Goal: Information Seeking & Learning: Learn about a topic

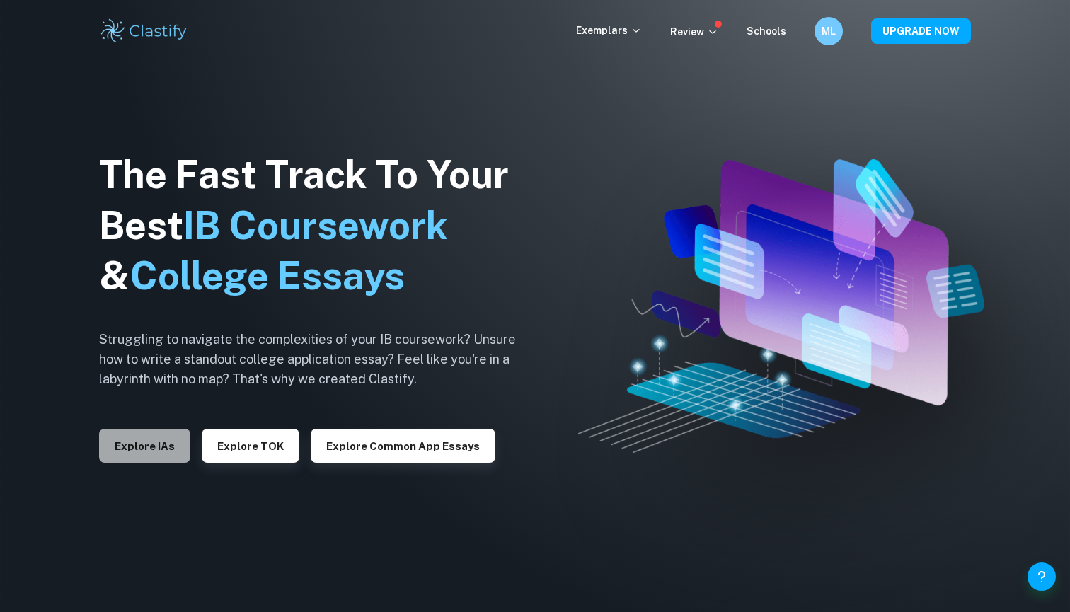
click at [156, 442] on button "Explore IAs" at bounding box center [144, 446] width 91 height 34
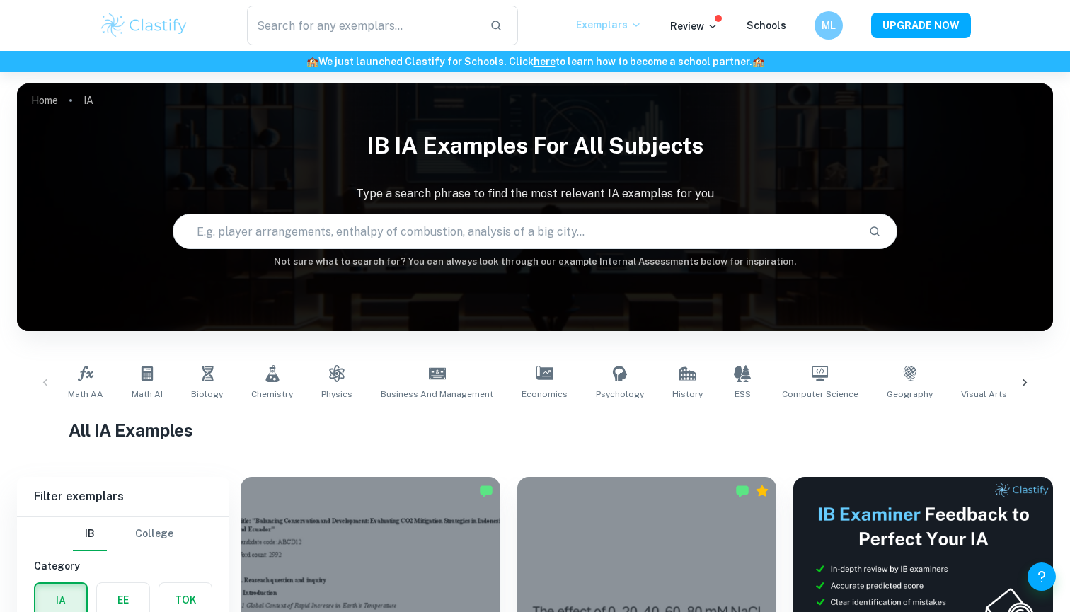
click at [639, 25] on icon at bounding box center [636, 25] width 6 height 4
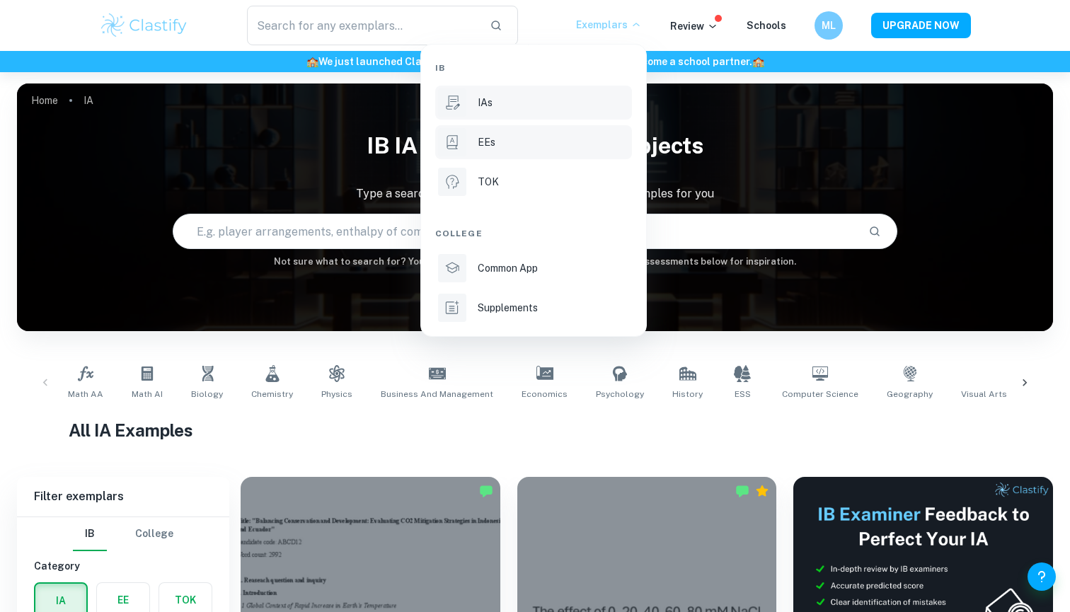
click at [556, 130] on li "EEs" at bounding box center [533, 142] width 197 height 34
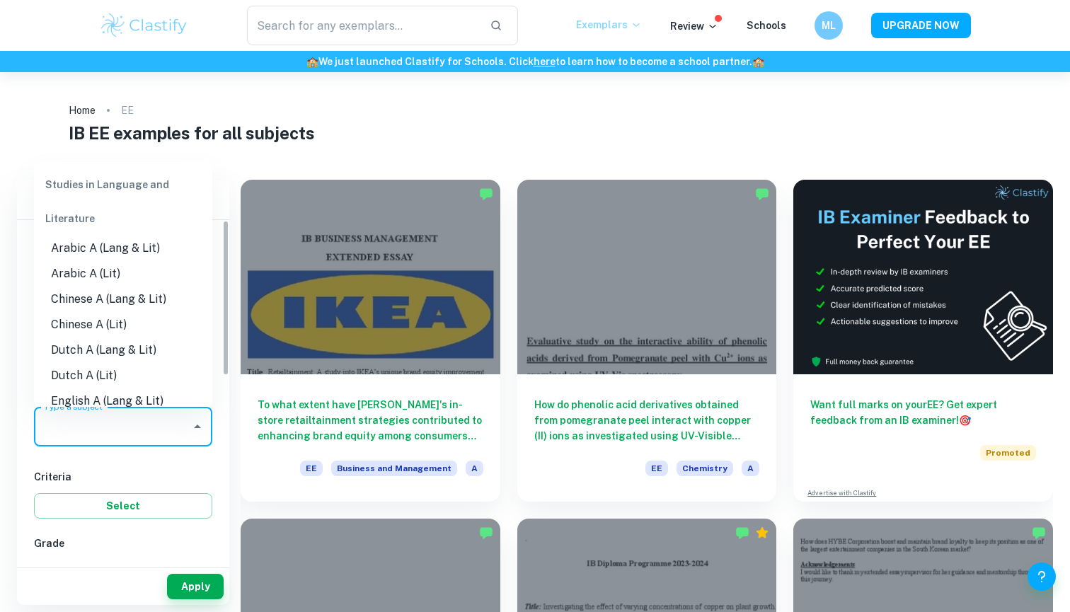
click at [161, 430] on input "Type a subject" at bounding box center [112, 426] width 144 height 27
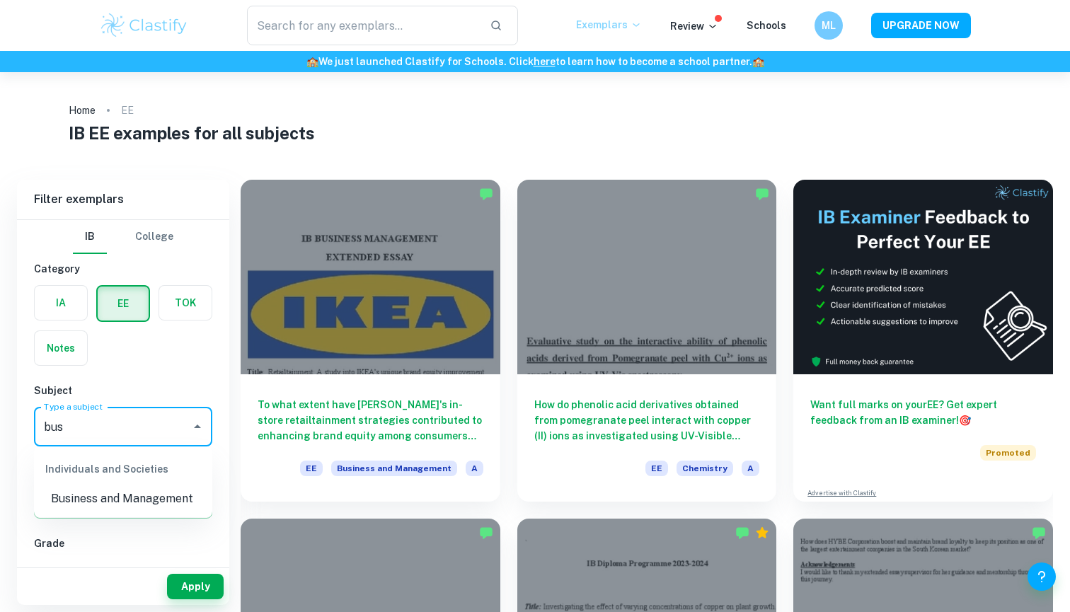
click at [76, 501] on li "Business and Management" at bounding box center [123, 498] width 178 height 25
type input "Business and Management"
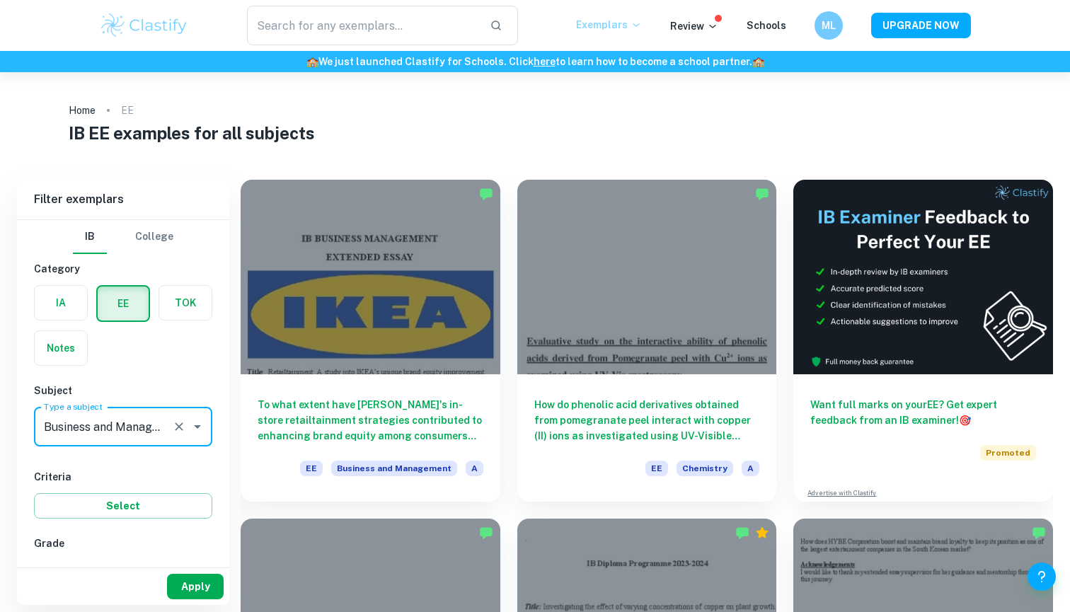
click at [181, 586] on button "Apply" at bounding box center [195, 586] width 57 height 25
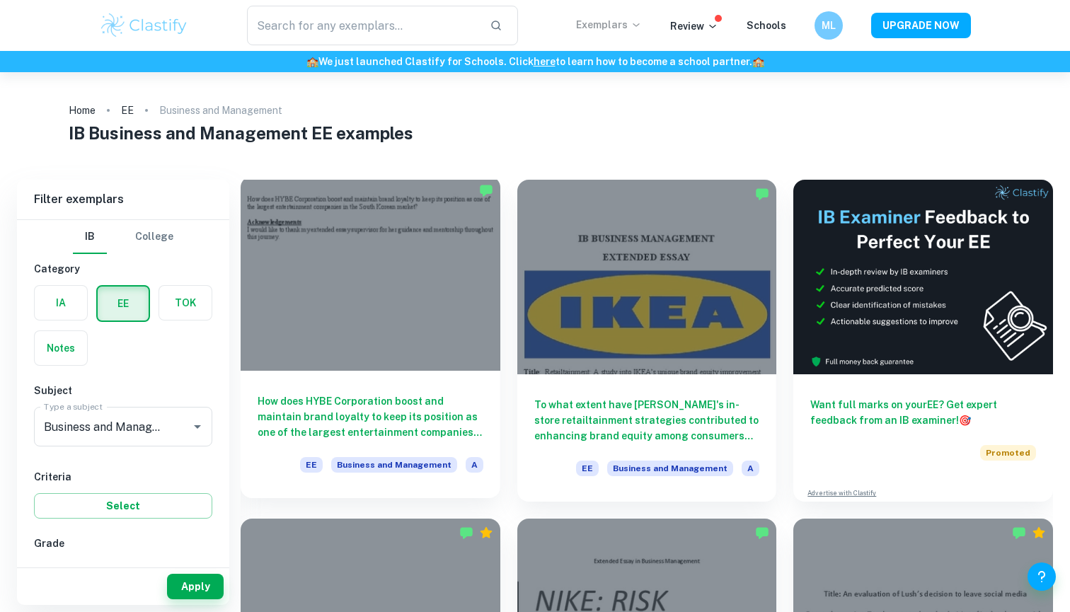
click at [385, 355] on div at bounding box center [371, 273] width 260 height 195
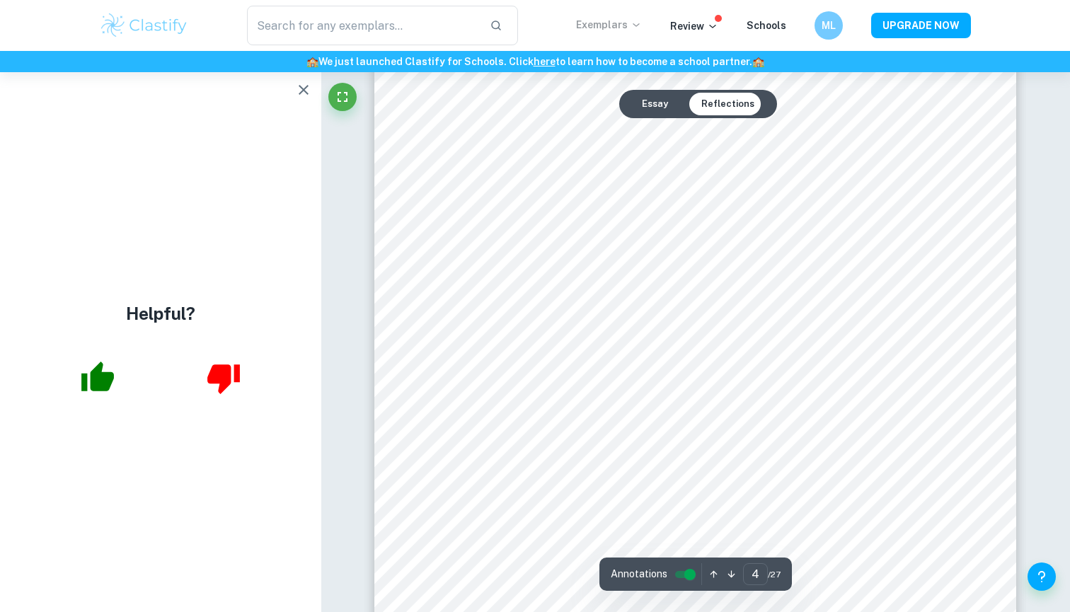
scroll to position [3155, 0]
click at [299, 86] on icon "button" at bounding box center [303, 89] width 17 height 17
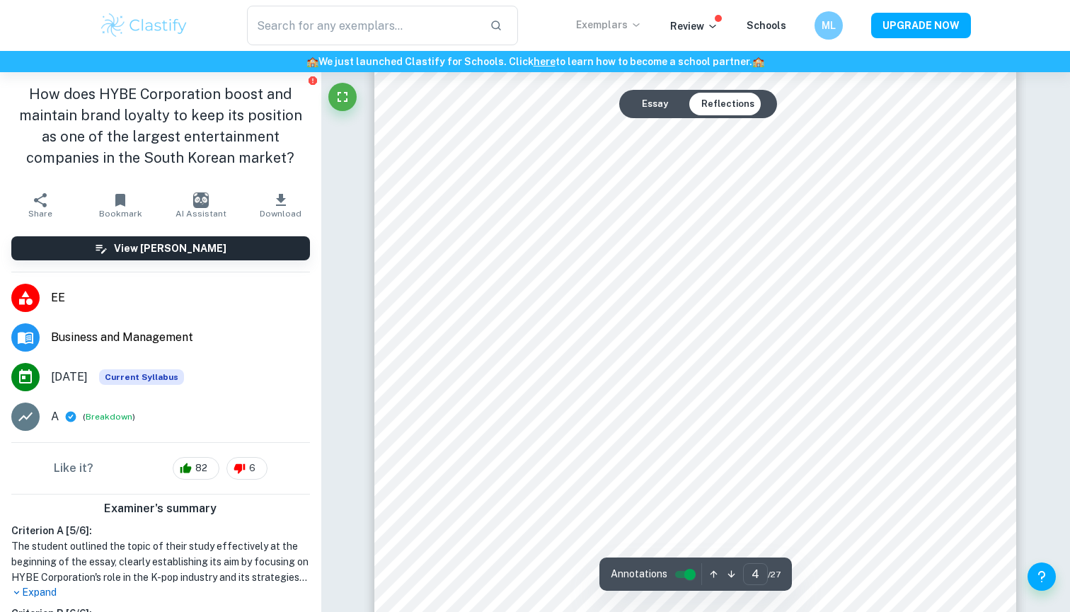
scroll to position [3023, 0]
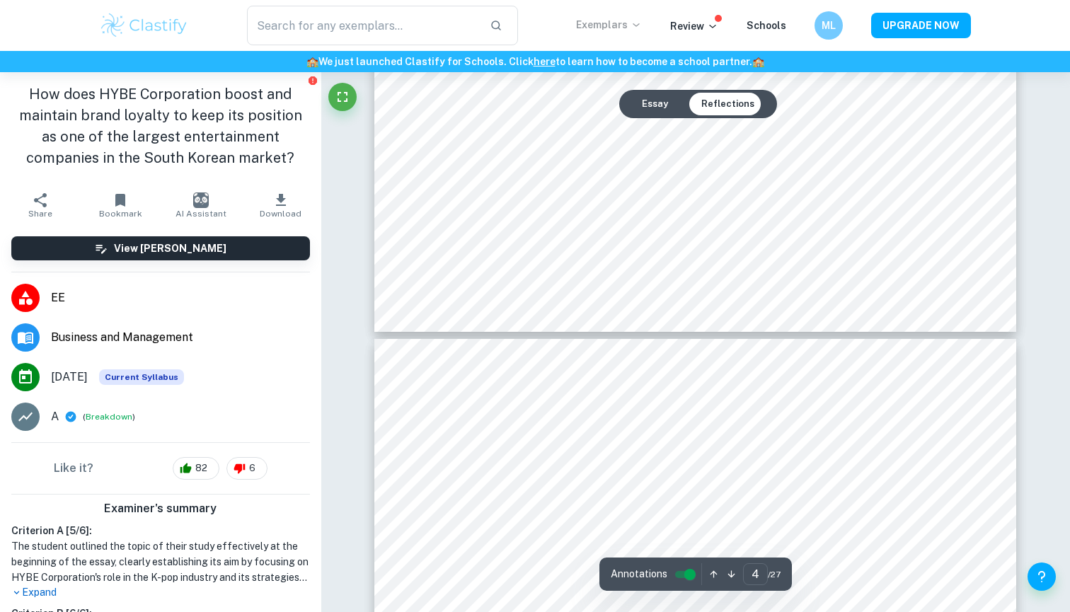
type input "3"
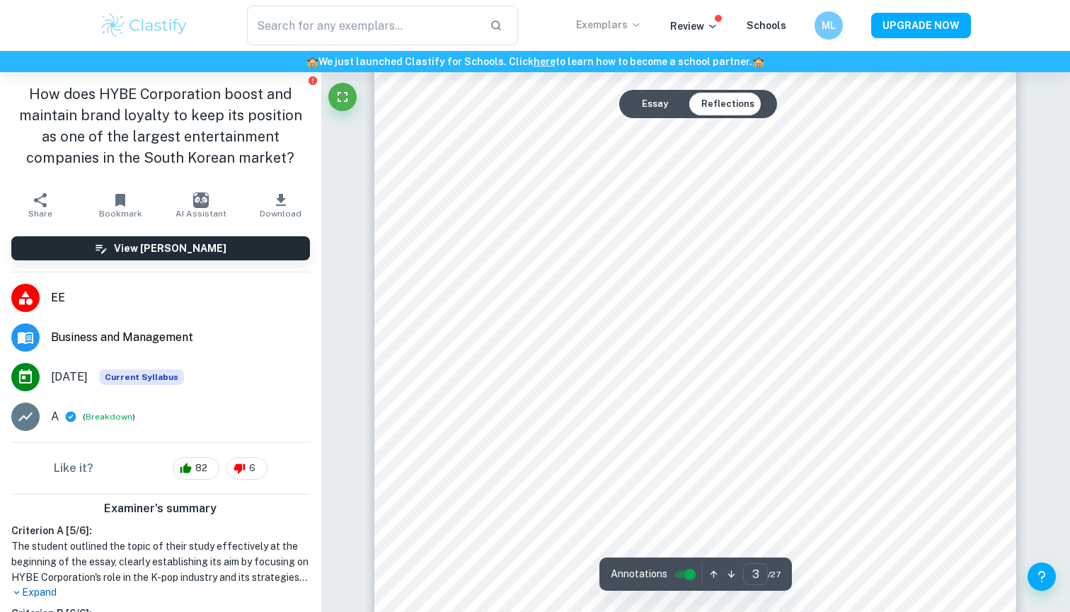
scroll to position [2144, 0]
